Goal: Task Accomplishment & Management: Use online tool/utility

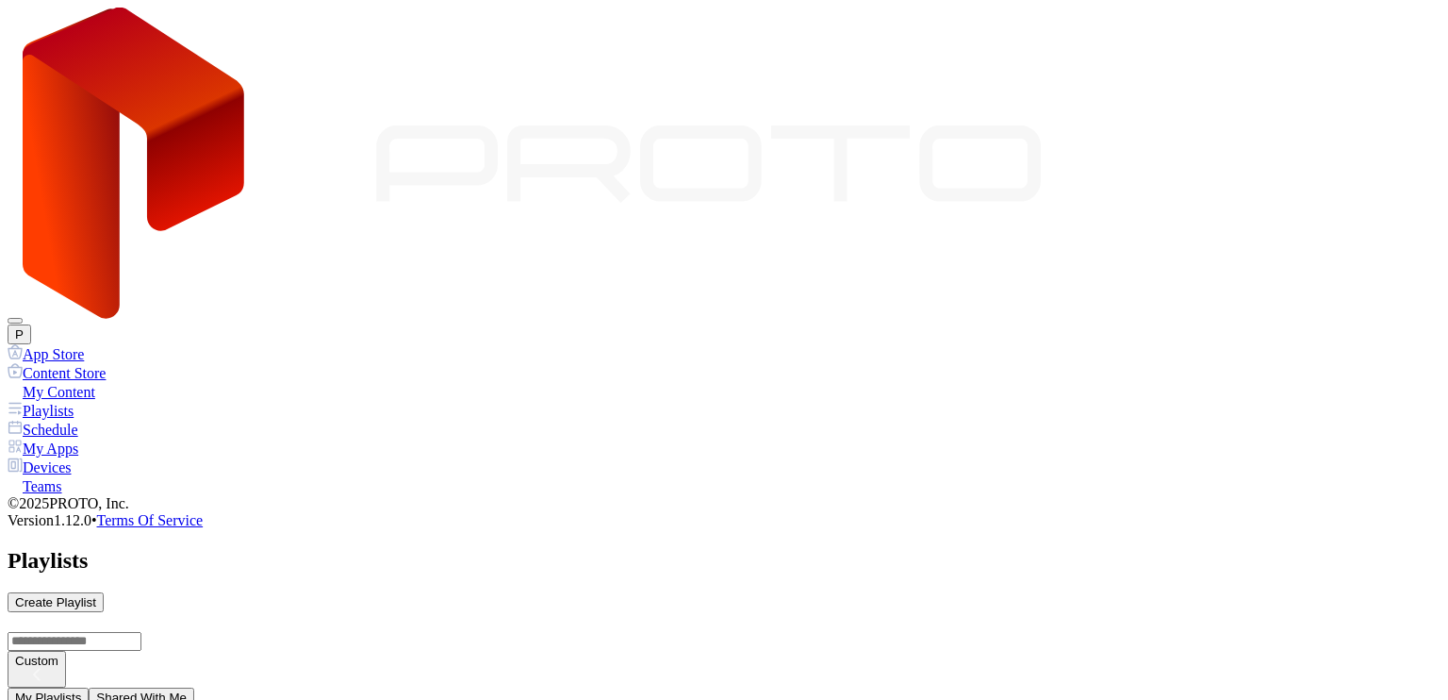
click at [101, 382] on div "My Content" at bounding box center [724, 391] width 1433 height 19
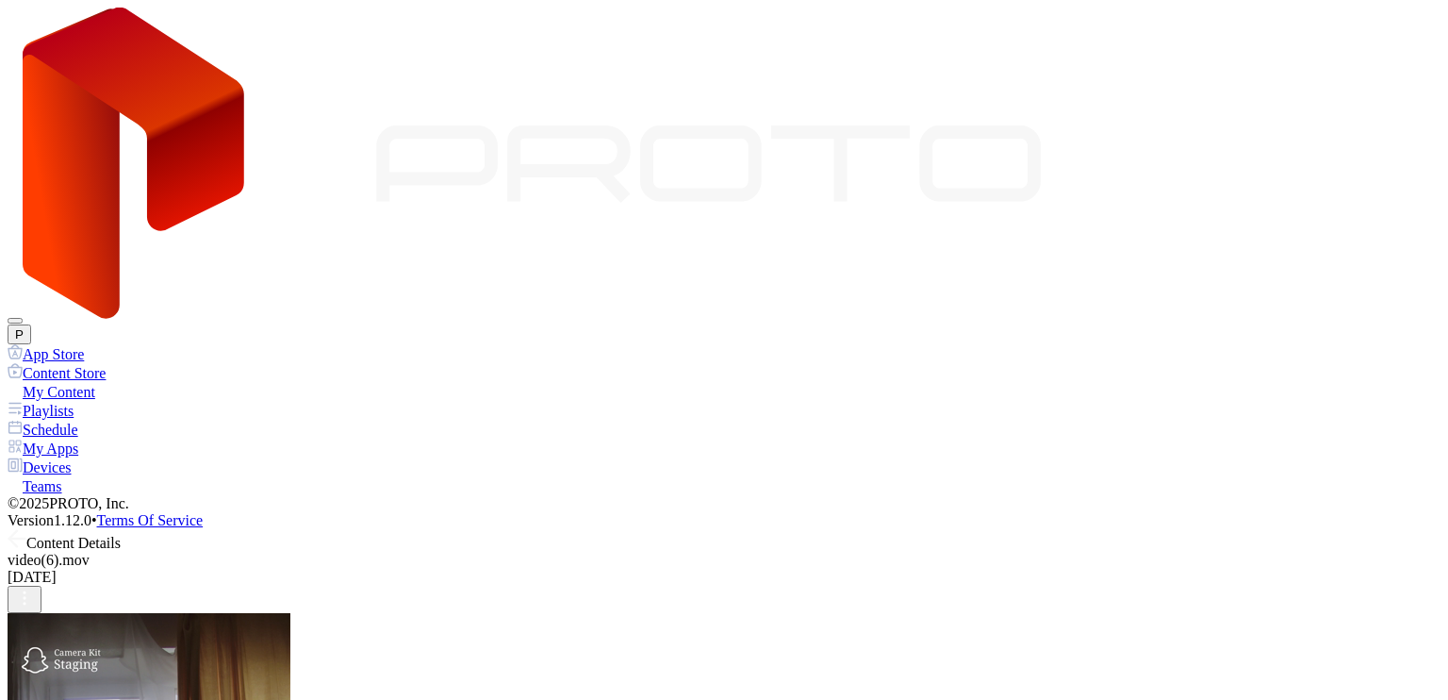
scroll to position [79, 0]
click at [26, 529] on icon at bounding box center [17, 538] width 19 height 19
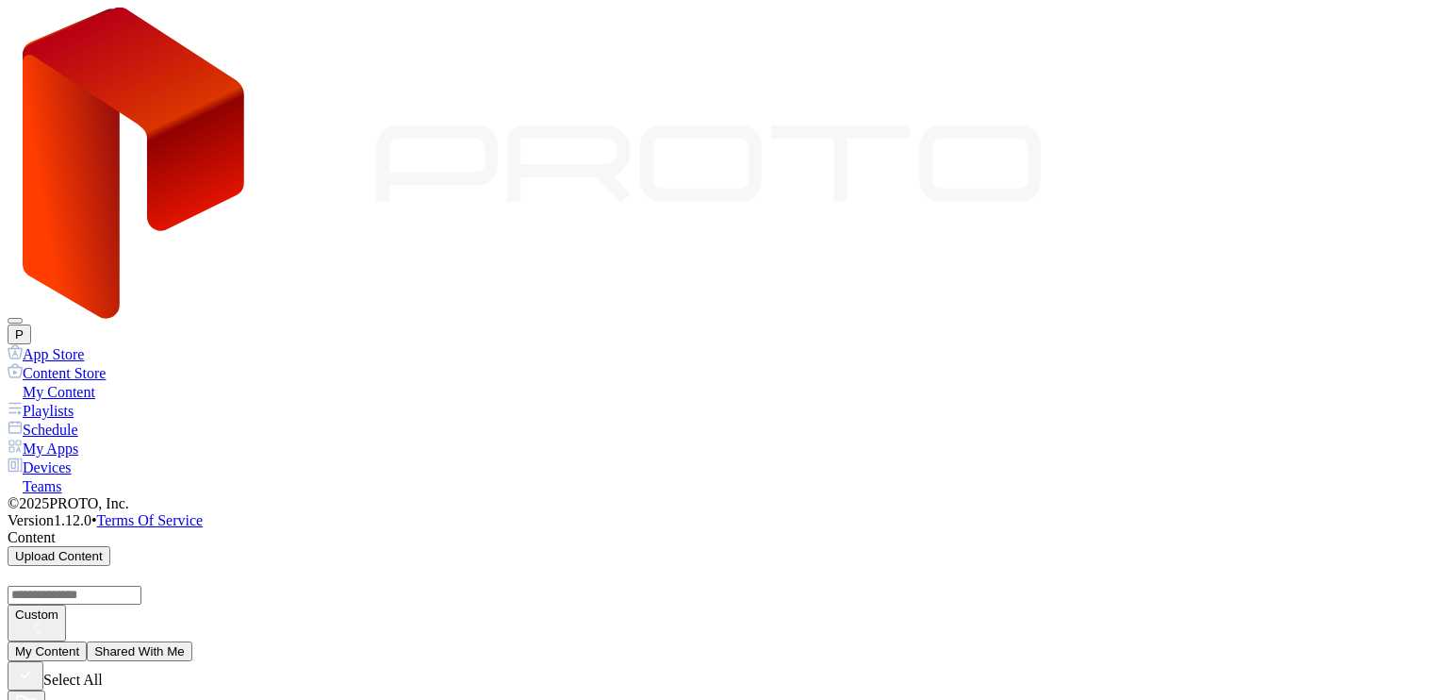
click at [91, 401] on div "Playlists" at bounding box center [724, 410] width 1433 height 19
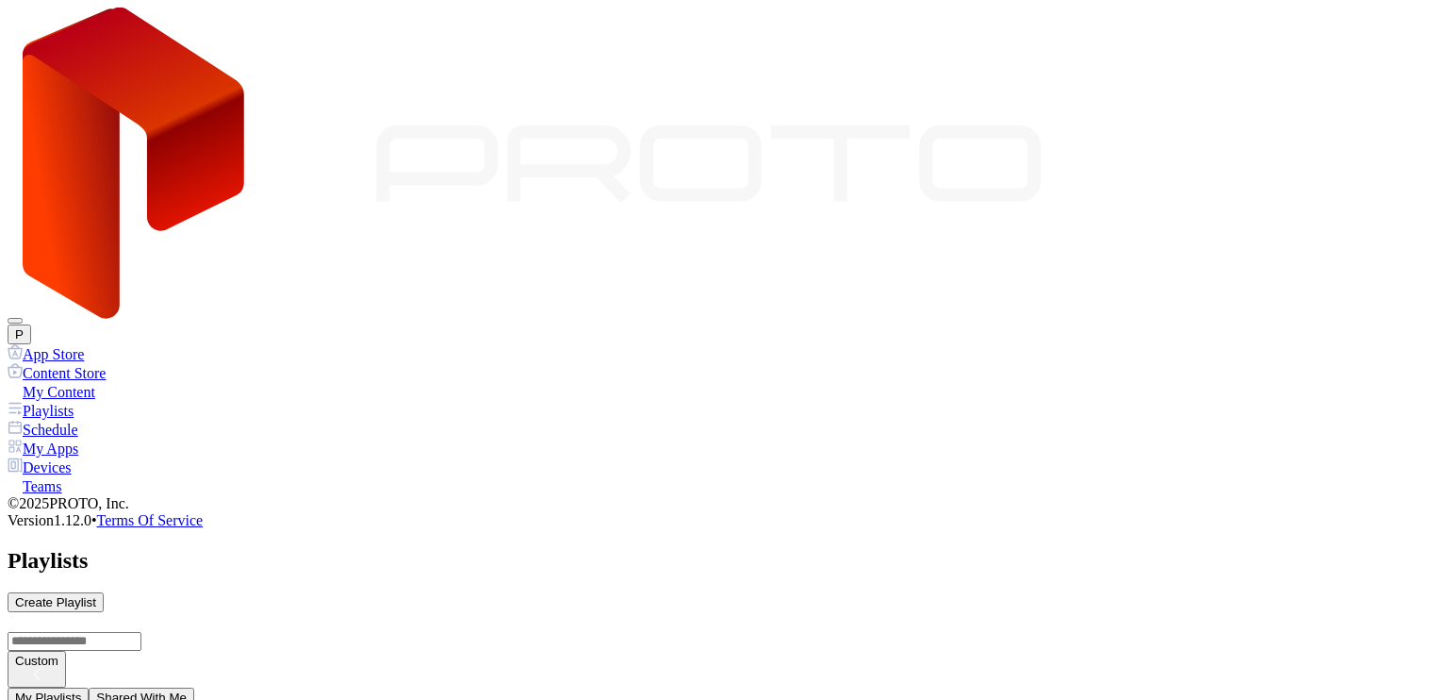
click at [95, 382] on div "My Content" at bounding box center [724, 391] width 1433 height 19
